Goal: Book appointment/travel/reservation

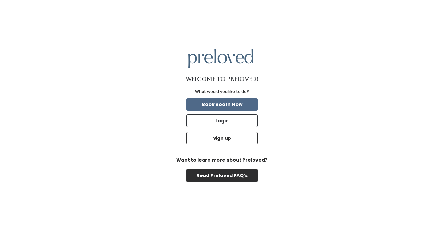
click at [224, 176] on button "Read Preloved FAQ's" at bounding box center [221, 175] width 71 height 12
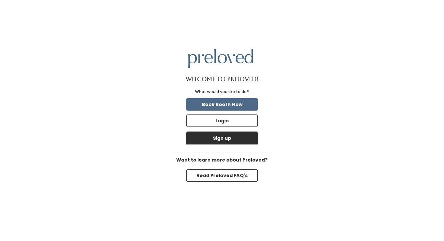
click at [229, 141] on button "Sign up" at bounding box center [221, 138] width 71 height 12
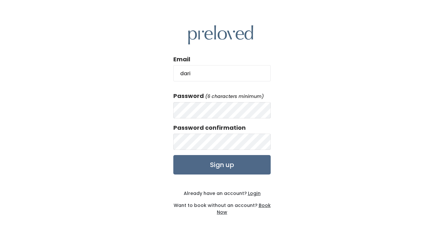
type input "daritytolbert@gmail.com"
click at [173, 155] on input "Sign up" at bounding box center [221, 164] width 97 height 19
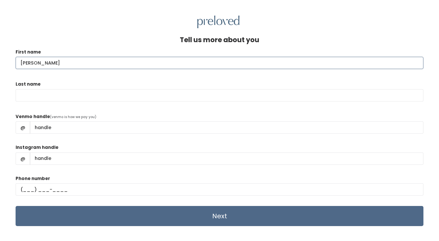
type input "Darity"
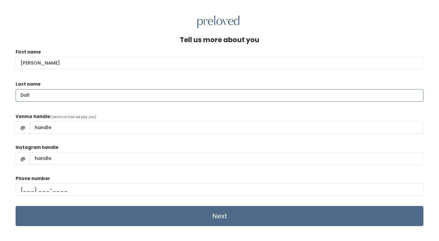
type input "Dall"
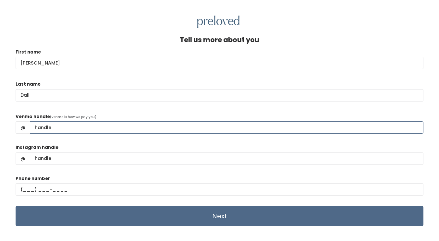
click at [197, 133] on input "Venmo handle" at bounding box center [227, 127] width 394 height 12
type input "Darity-Dall"
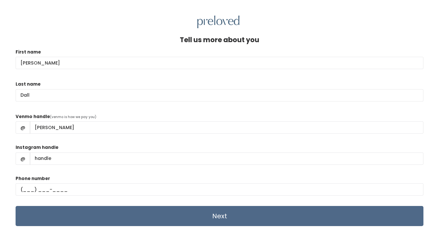
click at [181, 152] on div "Instagram handle @" at bounding box center [220, 157] width 408 height 26
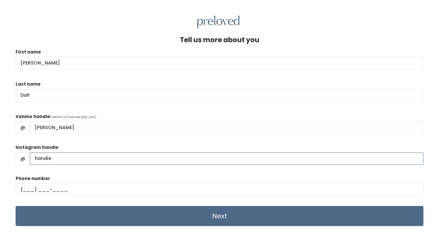
click at [113, 160] on input "Instagram handle" at bounding box center [227, 159] width 394 height 12
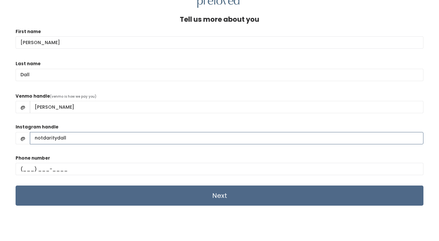
scroll to position [21, 0]
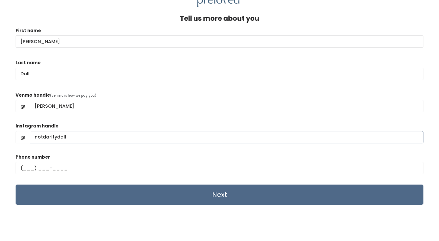
type input "notdaritydall"
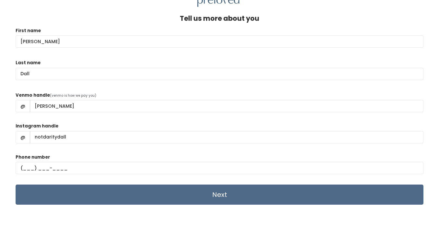
click at [113, 160] on div "Phone number" at bounding box center [220, 167] width 408 height 26
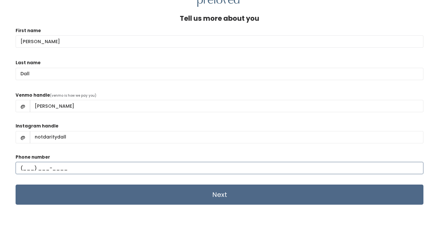
click at [113, 167] on input "text" at bounding box center [220, 168] width 408 height 12
type input "(520) 332-5966"
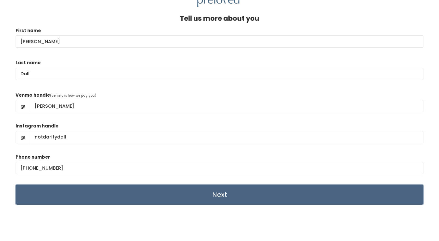
click at [113, 200] on input "Next" at bounding box center [220, 195] width 408 height 20
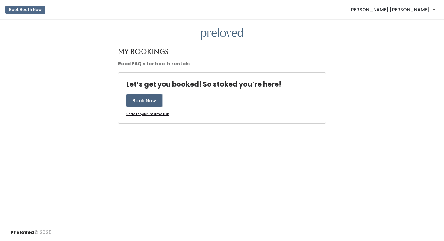
click at [157, 99] on button "Book Now" at bounding box center [144, 100] width 36 height 12
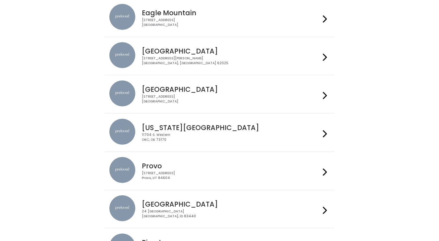
scroll to position [67, 0]
click at [193, 178] on div "[STREET_ADDRESS]" at bounding box center [231, 175] width 179 height 9
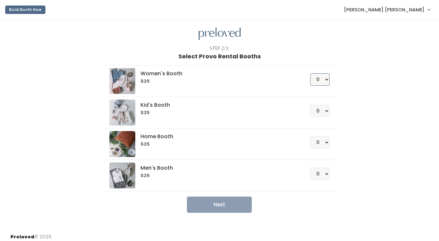
click at [323, 80] on select "0 1 2 3 4" at bounding box center [319, 79] width 19 height 12
select select "1"
click at [310, 73] on select "0 1 2 3 4" at bounding box center [319, 79] width 19 height 12
click at [232, 201] on button "Next" at bounding box center [219, 205] width 65 height 16
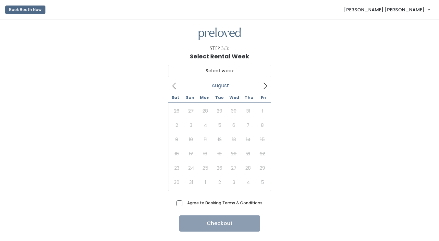
click at [265, 85] on icon at bounding box center [265, 85] width 7 height 7
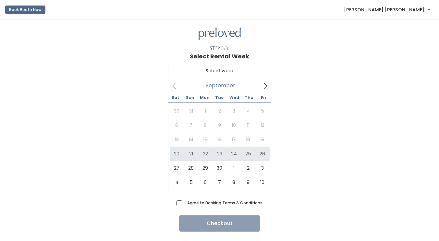
scroll to position [0, 0]
